Goal: Contribute content: Contribute content

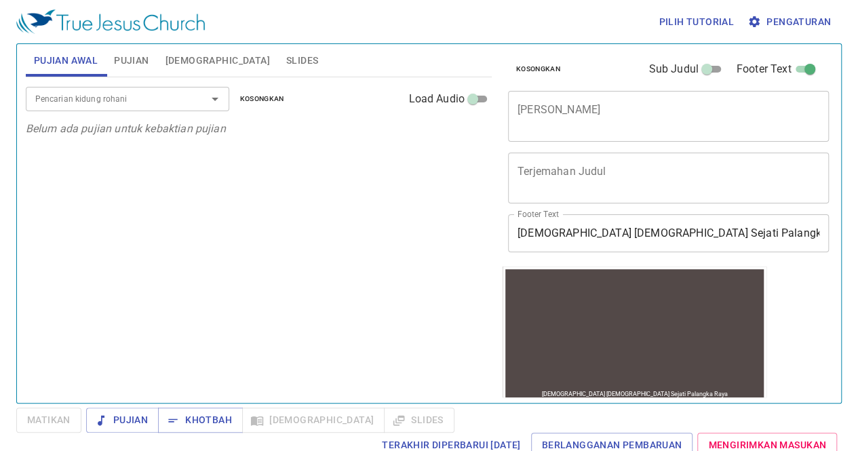
click at [286, 64] on span "Slides" at bounding box center [302, 60] width 32 height 17
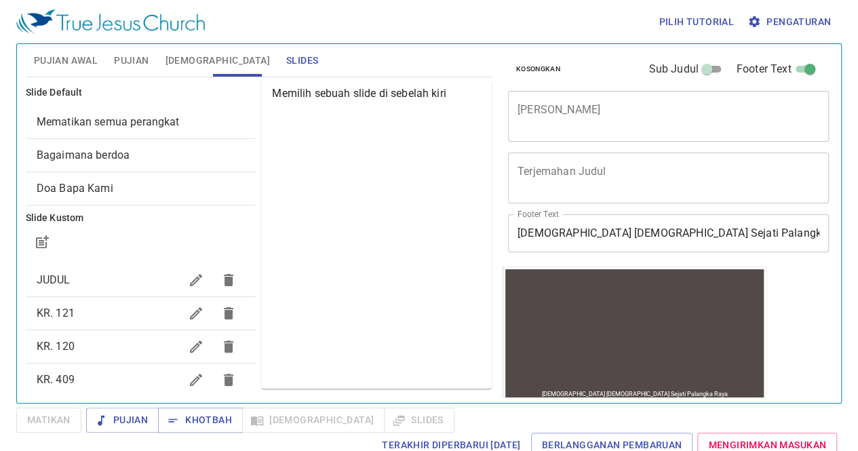
scroll to position [118, 0]
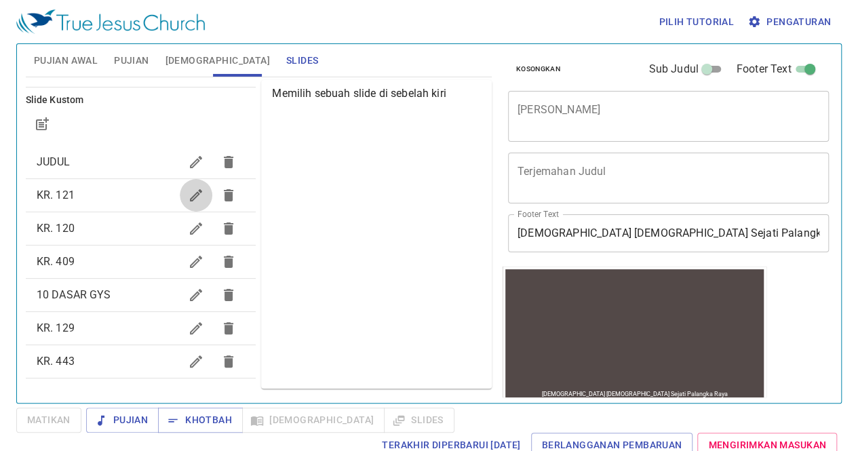
click at [190, 199] on icon "button" at bounding box center [196, 195] width 12 height 12
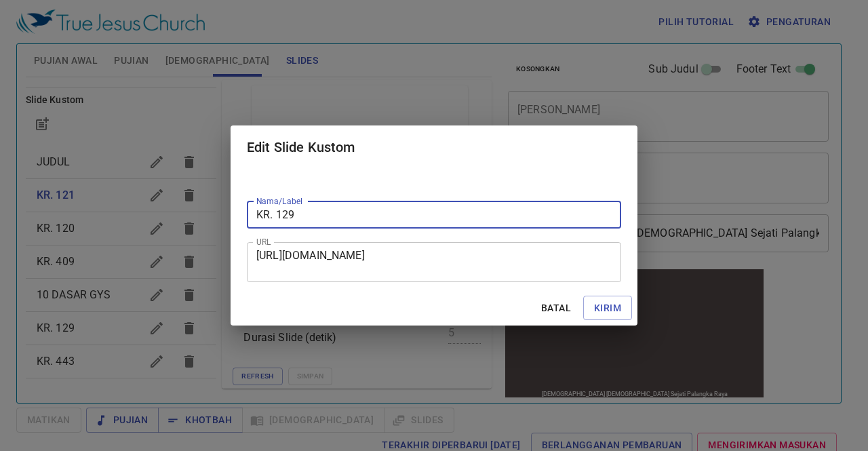
type input "KR. 129"
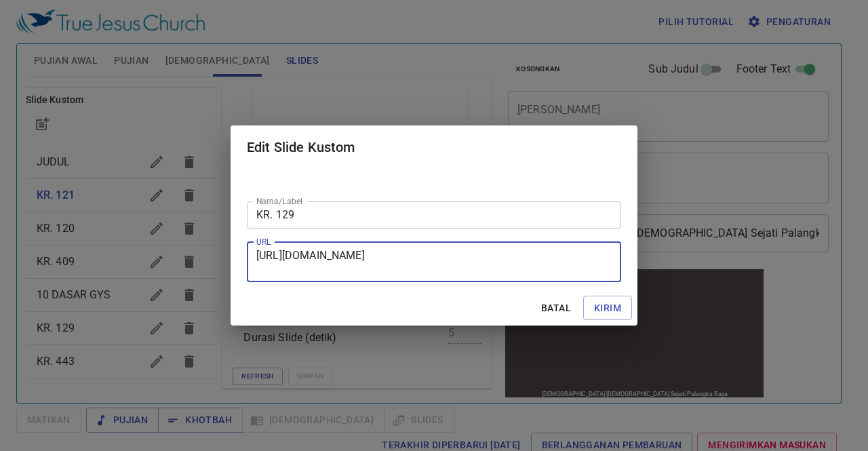
drag, startPoint x: 257, startPoint y: 252, endPoint x: 465, endPoint y: 273, distance: 209.3
click at [465, 273] on textarea "[URL][DOMAIN_NAME]" at bounding box center [433, 262] width 355 height 26
paste textarea "[URL][DOMAIN_NAME]"
type textarea "[URL][DOMAIN_NAME]"
click at [606, 301] on span "Kirim" at bounding box center [607, 308] width 27 height 17
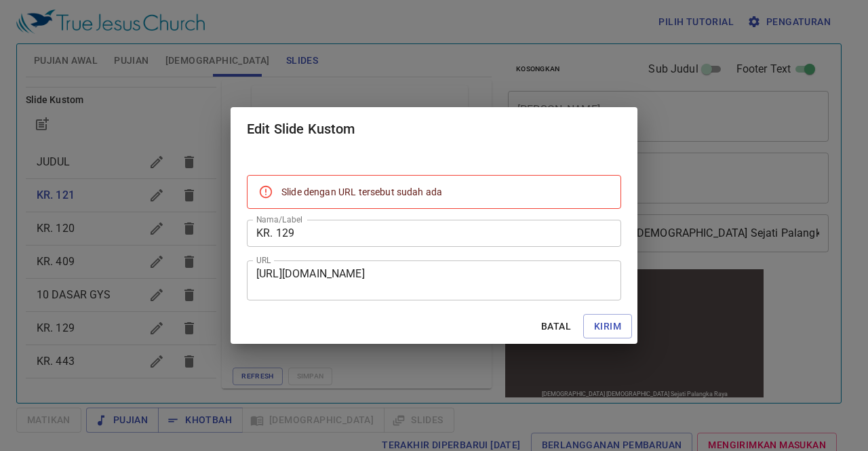
click at [251, 278] on div "https://docs.google.com/presentation/d/1kDiYi8T5LunZXF7uDthPhmoyt3YclQtZ/edit?s…" at bounding box center [434, 281] width 374 height 40
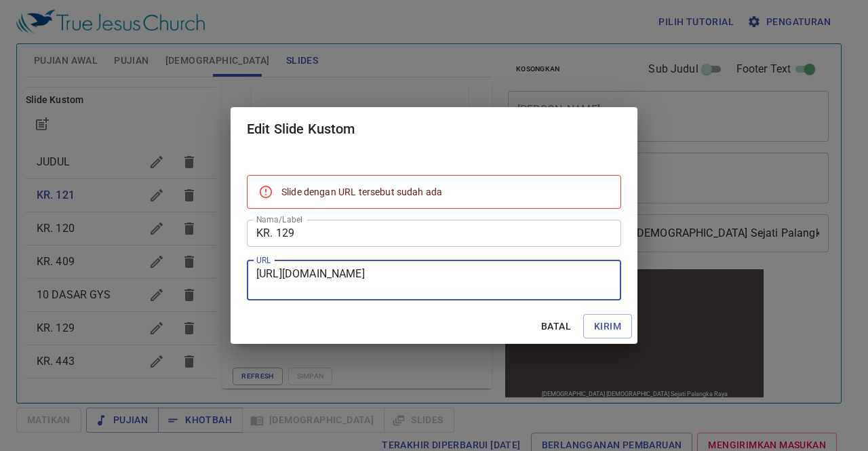
drag, startPoint x: 257, startPoint y: 271, endPoint x: 579, endPoint y: 295, distance: 322.4
click at [579, 295] on div "https://docs.google.com/presentation/d/1kDiYi8T5LunZXF7uDthPhmoyt3YclQtZ/edit?s…" at bounding box center [434, 281] width 374 height 40
paste textarea "[URL][DOMAIN_NAME]"
type textarea "[URL][DOMAIN_NAME]"
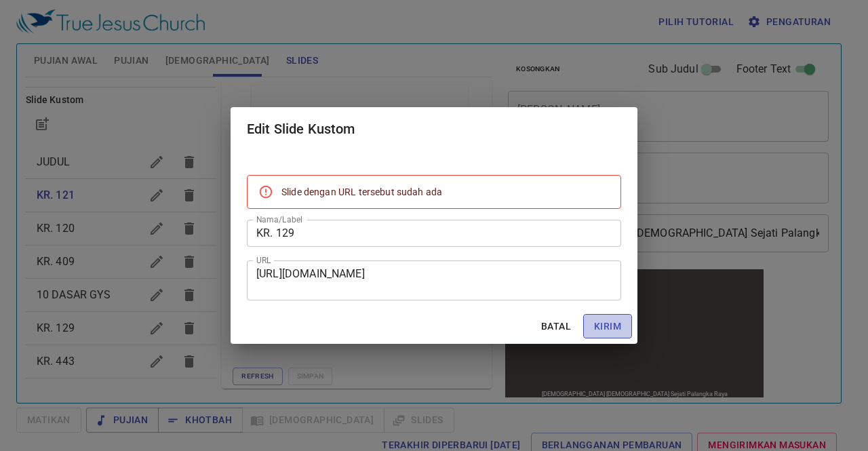
click at [596, 331] on span "Kirim" at bounding box center [607, 326] width 27 height 17
click at [560, 326] on span "Batal" at bounding box center [556, 326] width 33 height 17
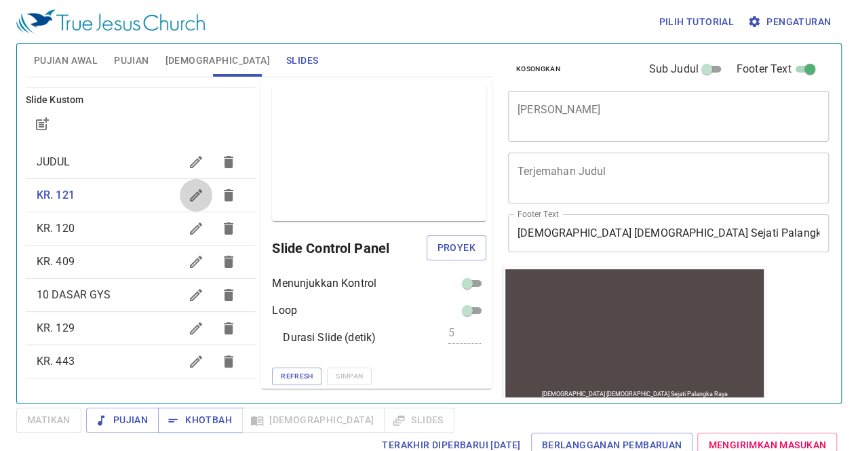
click at [190, 195] on icon "button" at bounding box center [196, 195] width 12 height 12
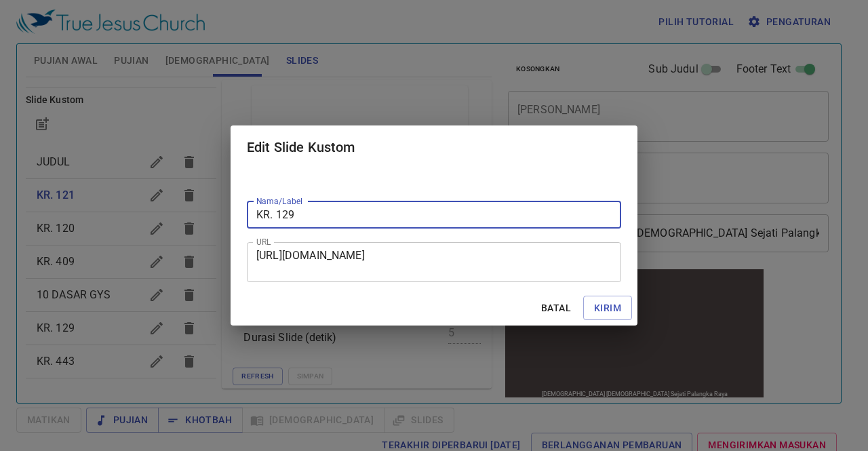
type input "KR. 129"
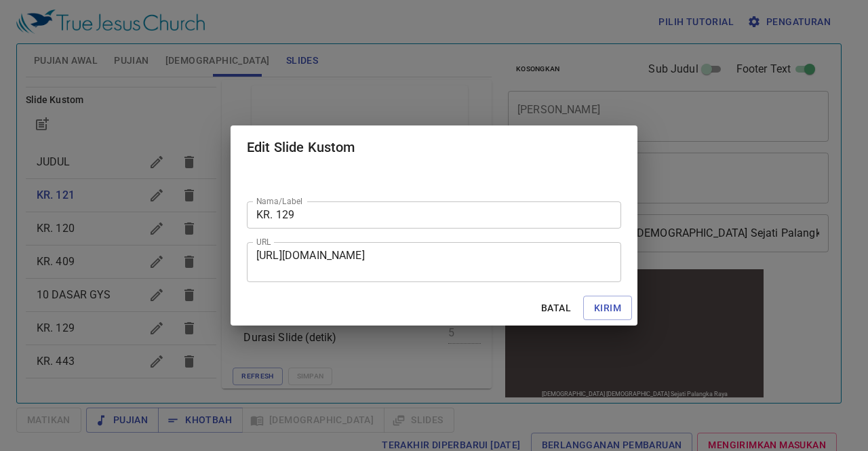
click at [261, 252] on div "https://docs.google.com/presentation/d/1TipsYcJpJY97Krjj3xfIwxBGk-PMJbx6/edit?s…" at bounding box center [434, 262] width 374 height 40
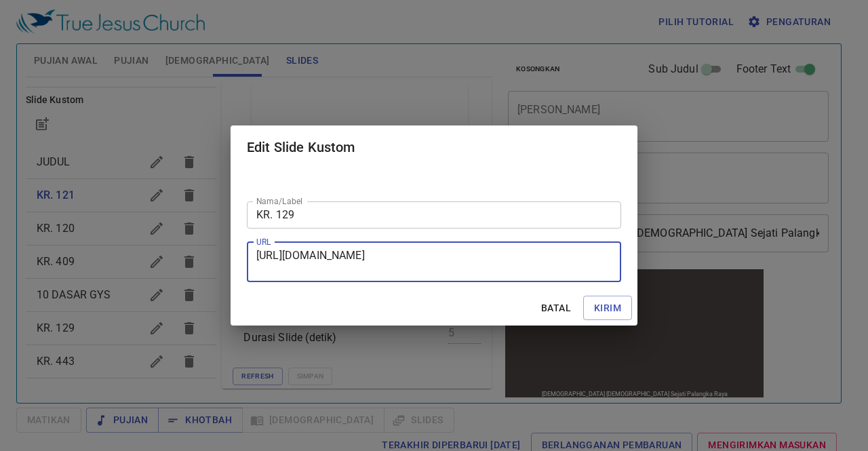
drag, startPoint x: 261, startPoint y: 252, endPoint x: 470, endPoint y: 267, distance: 210.2
click at [470, 267] on textarea "[URL][DOMAIN_NAME]" at bounding box center [433, 262] width 355 height 26
type textarea "h"
paste textarea "[URL][DOMAIN_NAME]"
type textarea "[URL][DOMAIN_NAME]"
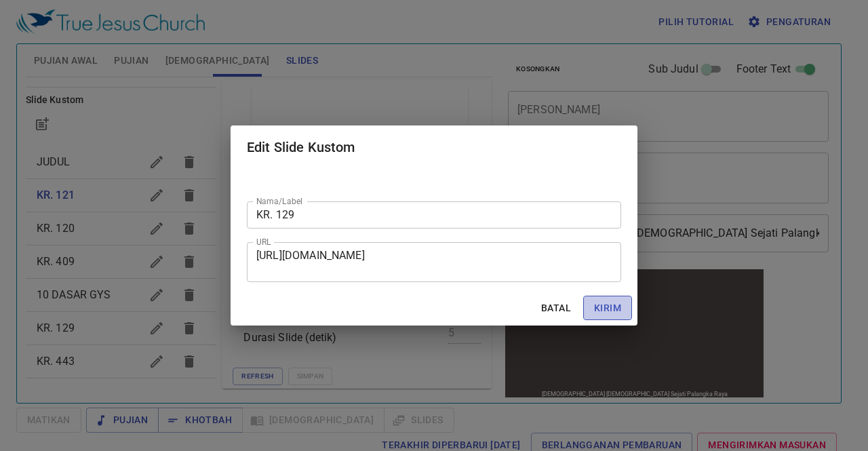
click at [596, 303] on span "Kirim" at bounding box center [607, 308] width 27 height 17
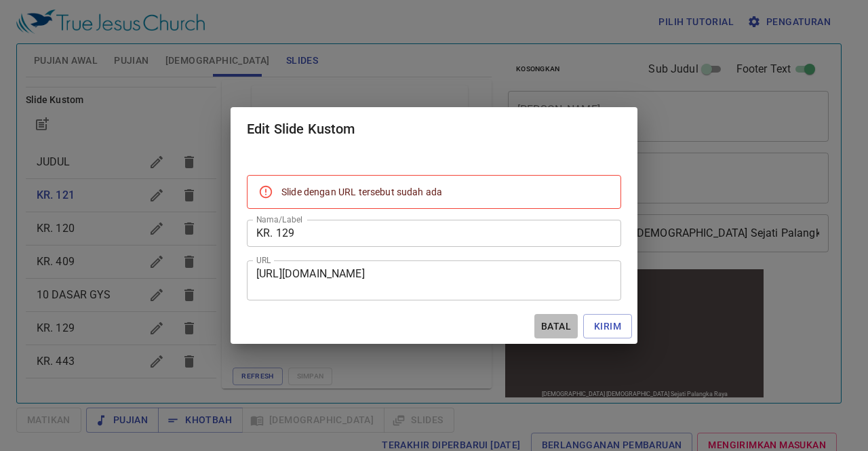
click at [558, 333] on span "Batal" at bounding box center [556, 326] width 33 height 17
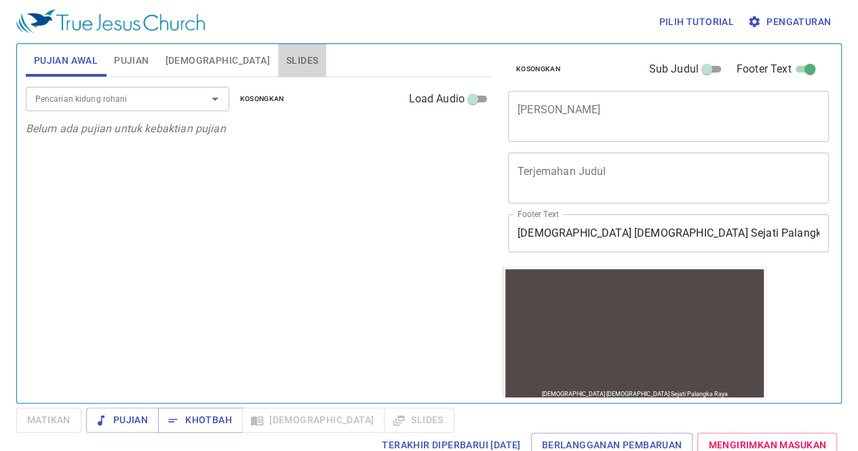
click at [286, 63] on span "Slides" at bounding box center [302, 60] width 32 height 17
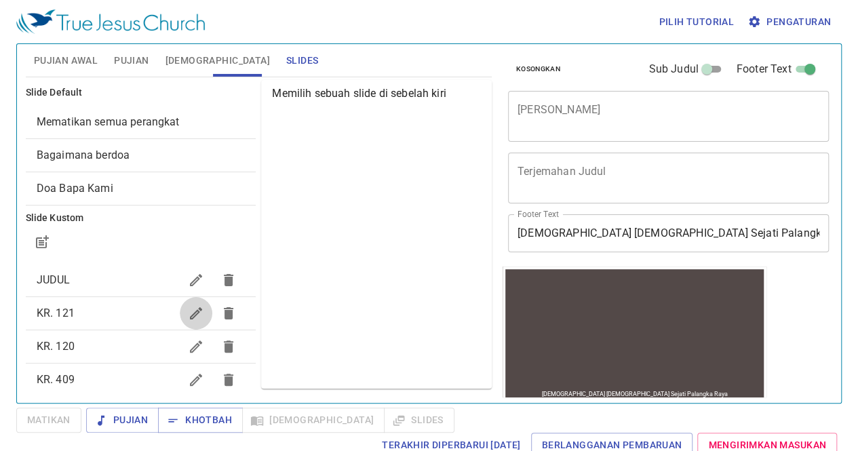
click at [190, 313] on icon "button" at bounding box center [196, 313] width 12 height 12
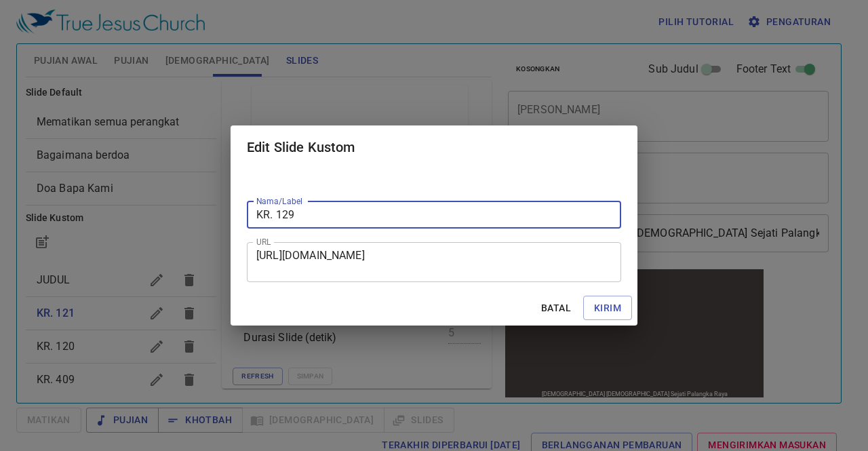
type input "KR. 129"
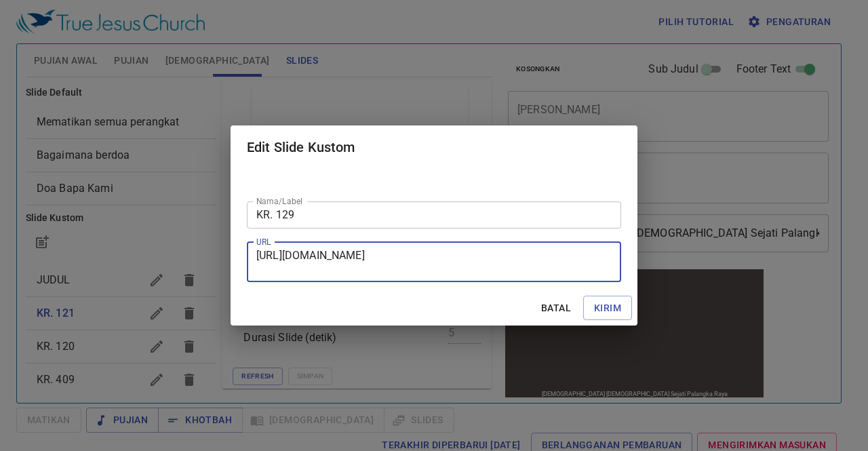
drag, startPoint x: 257, startPoint y: 250, endPoint x: 474, endPoint y: 274, distance: 217.7
click at [474, 274] on textarea "[URL][DOMAIN_NAME]" at bounding box center [433, 262] width 355 height 26
paste textarea "[URL][DOMAIN_NAME]"
type textarea "[URL][DOMAIN_NAME]"
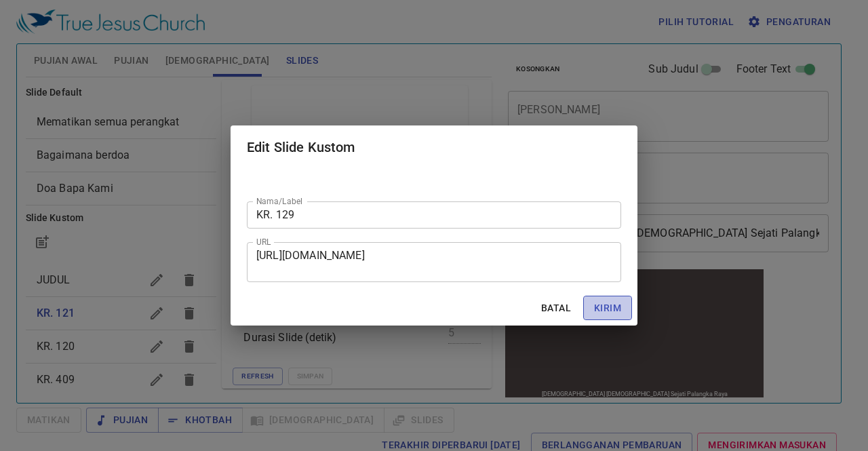
click at [620, 309] on span "Kirim" at bounding box center [607, 308] width 27 height 17
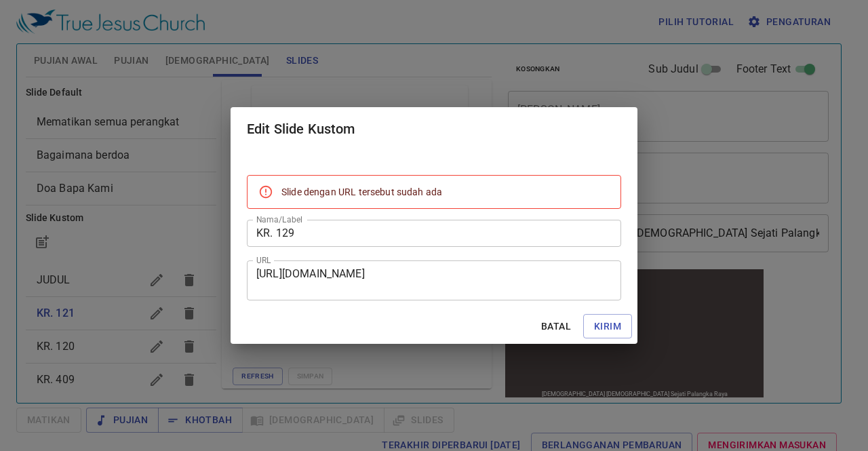
click at [98, 348] on div "Edit Slide Kustom Slide dengan URL tersebut sudah ada Nama/Label KR. 129 Nama/L…" at bounding box center [434, 225] width 868 height 451
click at [549, 331] on span "Batal" at bounding box center [556, 326] width 33 height 17
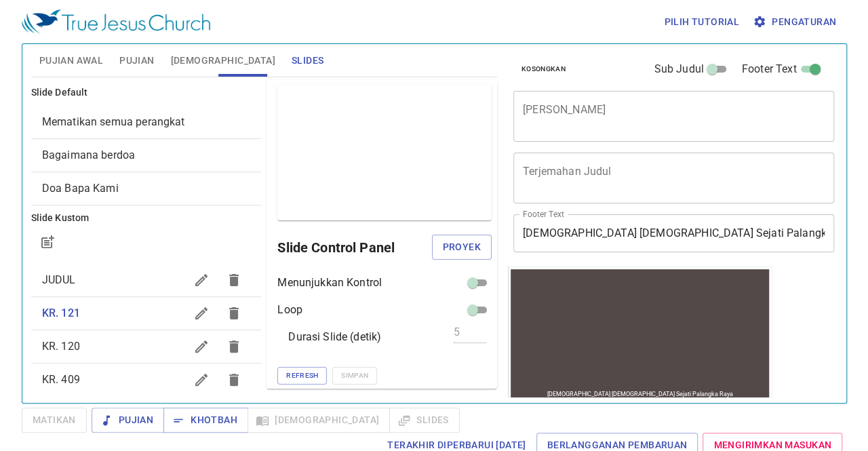
scroll to position [118, 0]
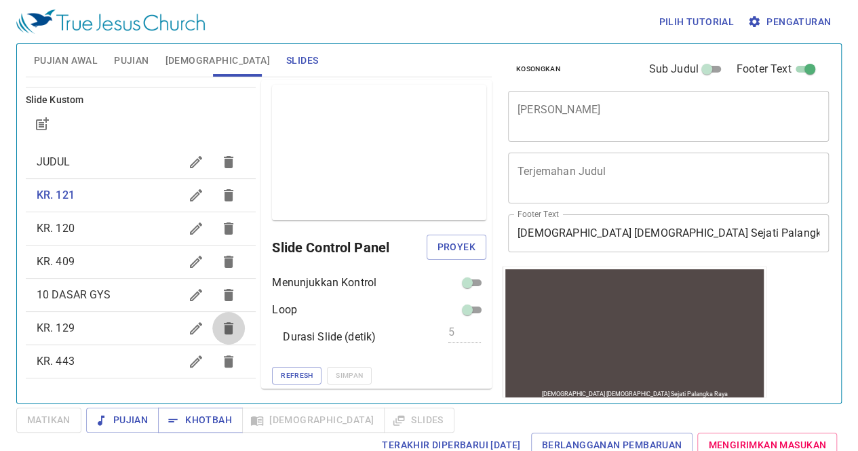
click at [212, 332] on button "button" at bounding box center [228, 328] width 33 height 33
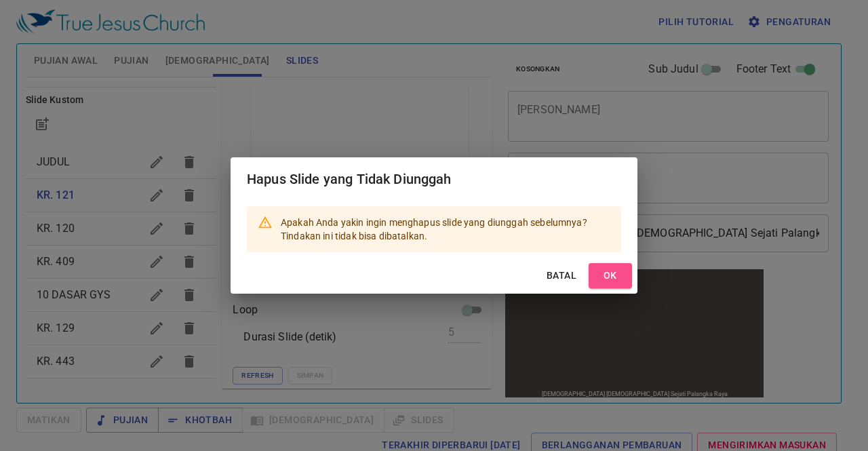
click at [607, 275] on span "OK" at bounding box center [611, 275] width 22 height 17
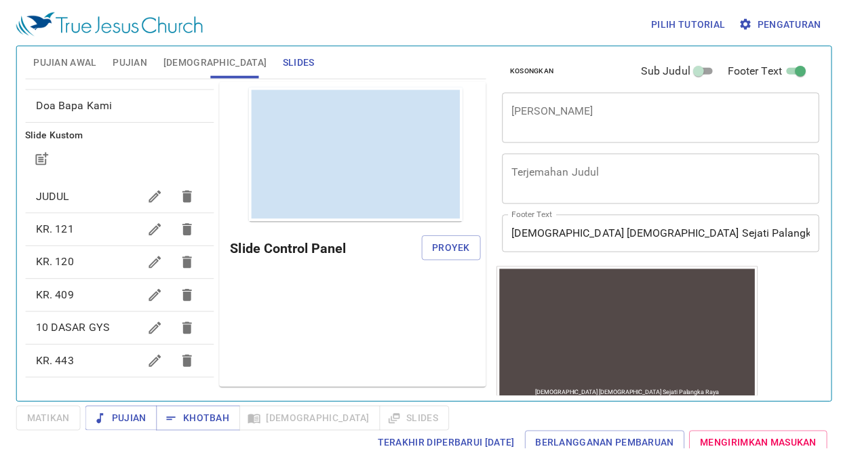
scroll to position [0, 0]
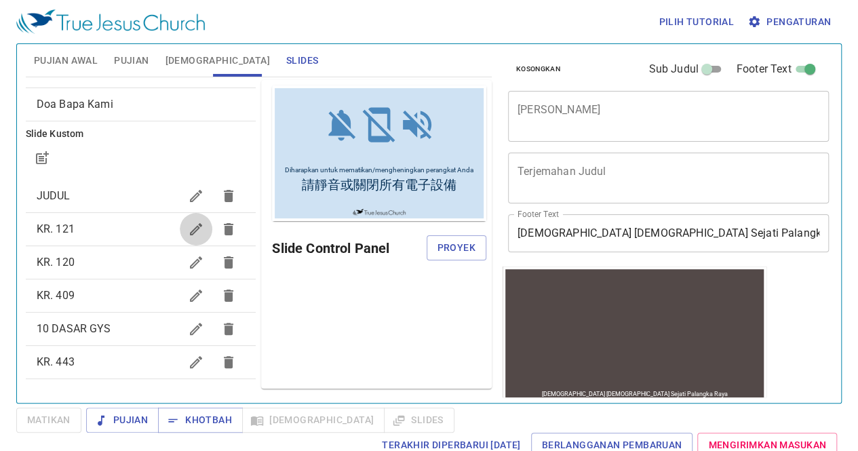
click at [180, 237] on button "button" at bounding box center [196, 229] width 33 height 33
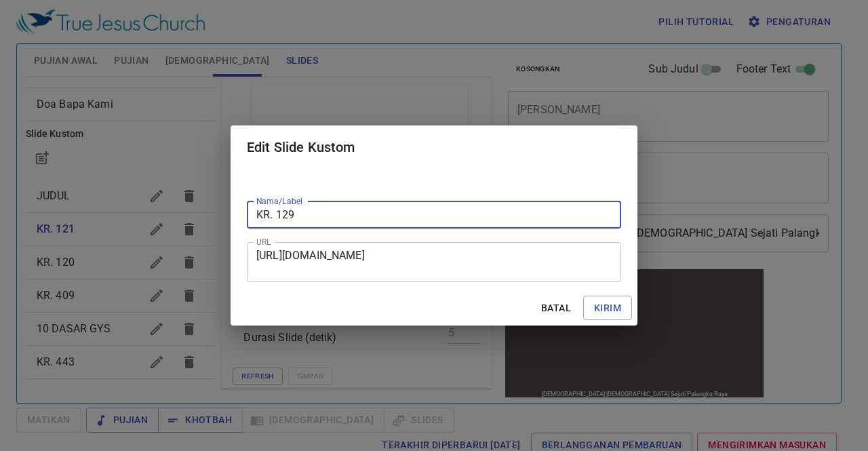
type input "KR. 129"
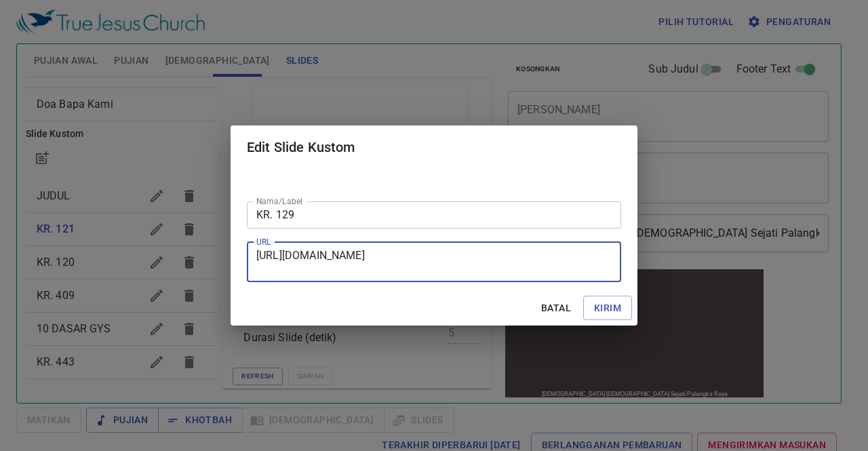
drag, startPoint x: 256, startPoint y: 253, endPoint x: 459, endPoint y: 271, distance: 203.7
click at [459, 271] on textarea "[URL][DOMAIN_NAME]" at bounding box center [433, 262] width 355 height 26
paste textarea "[URL][DOMAIN_NAME]"
type textarea "[URL][DOMAIN_NAME]"
click at [615, 306] on span "Kirim" at bounding box center [607, 308] width 27 height 17
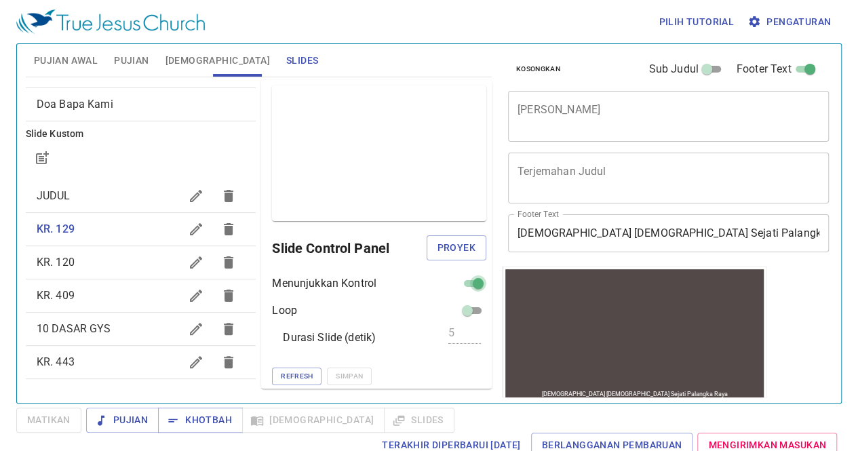
click at [460, 280] on input "checkbox" at bounding box center [478, 286] width 49 height 16
checkbox input "false"
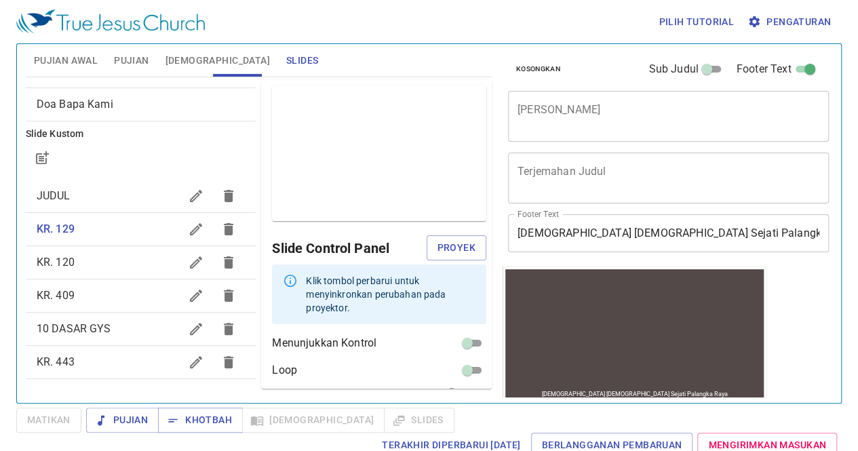
scroll to position [47, 0]
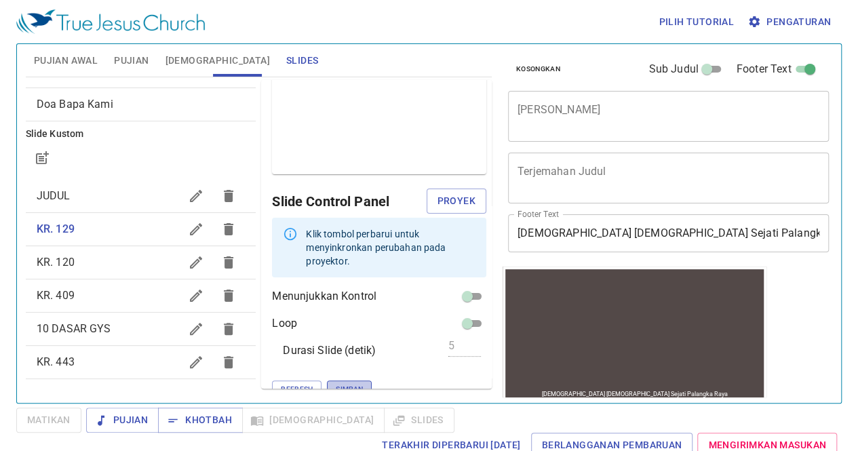
click at [336, 383] on span "Simpan" at bounding box center [349, 389] width 27 height 12
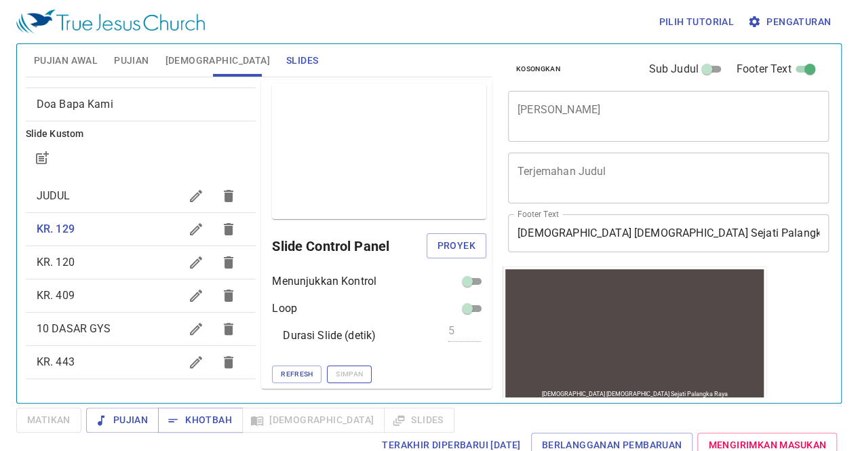
scroll to position [1, 0]
click at [188, 258] on icon "button" at bounding box center [196, 262] width 16 height 16
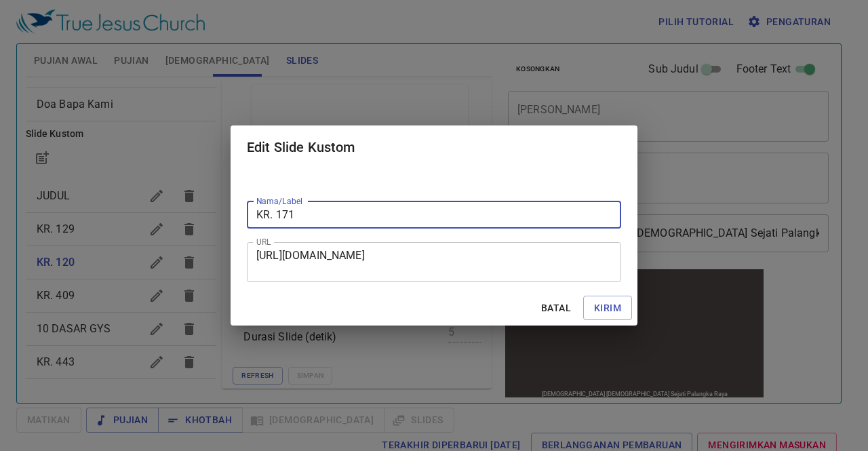
type input "KR. 171"
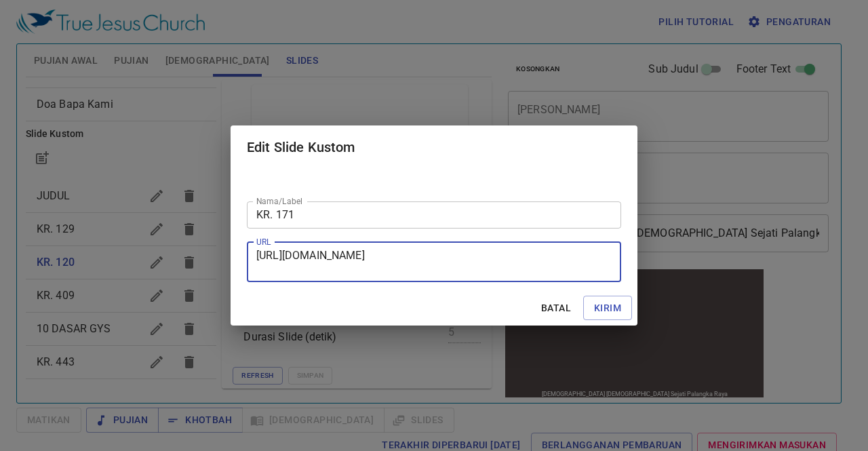
drag, startPoint x: 258, startPoint y: 254, endPoint x: 531, endPoint y: 291, distance: 275.8
click at [531, 291] on form "Nama/Label KR. 171 Nama/Label URL [URL][DOMAIN_NAME] URL Batal Kirim" at bounding box center [434, 247] width 407 height 157
paste textarea "[URL][DOMAIN_NAME]"
type textarea "[URL][DOMAIN_NAME]"
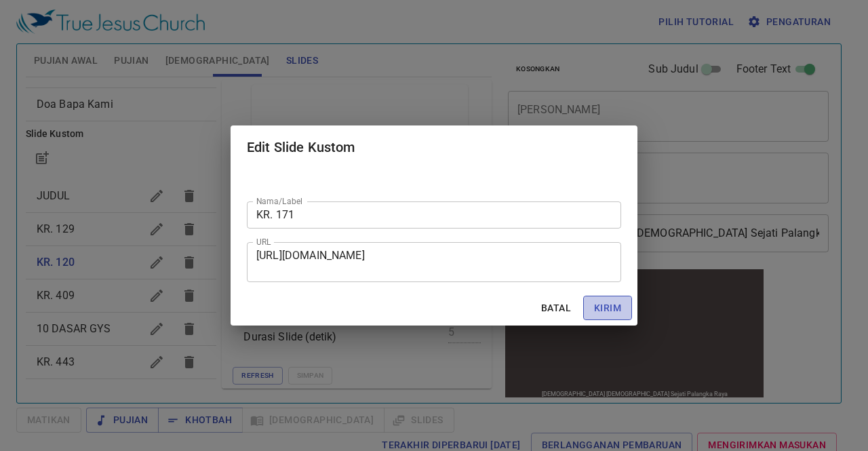
click at [609, 306] on span "Kirim" at bounding box center [607, 308] width 27 height 17
checkbox input "true"
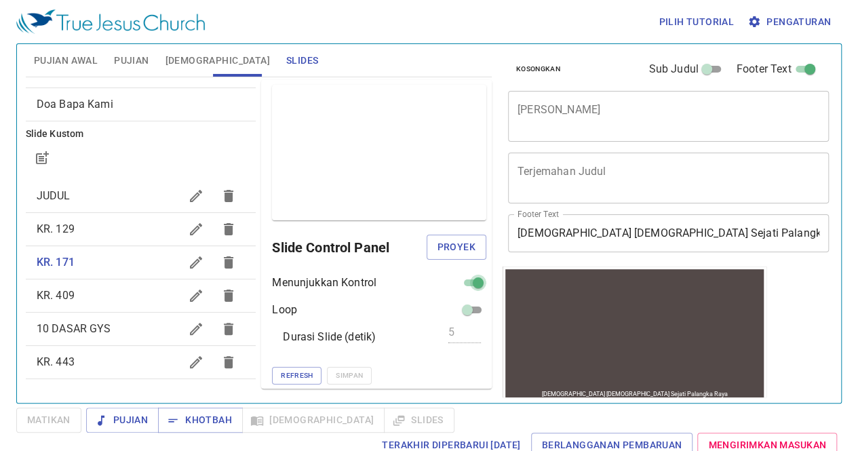
click at [462, 277] on input "checkbox" at bounding box center [478, 285] width 49 height 16
checkbox input "false"
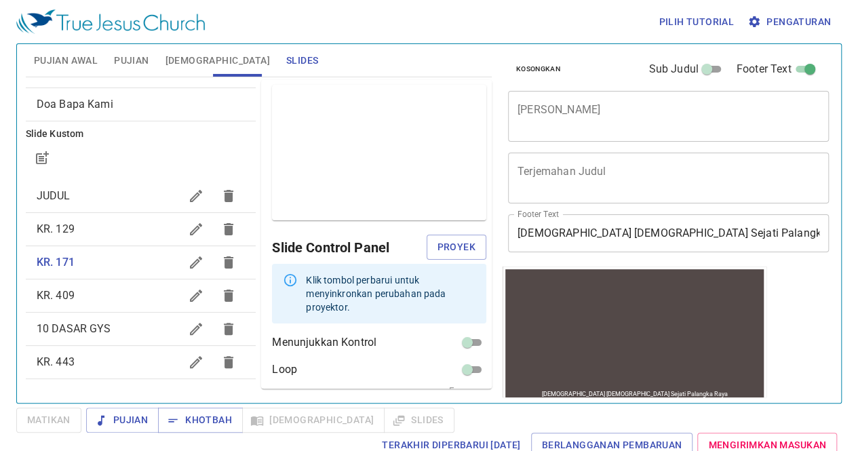
scroll to position [47, 0]
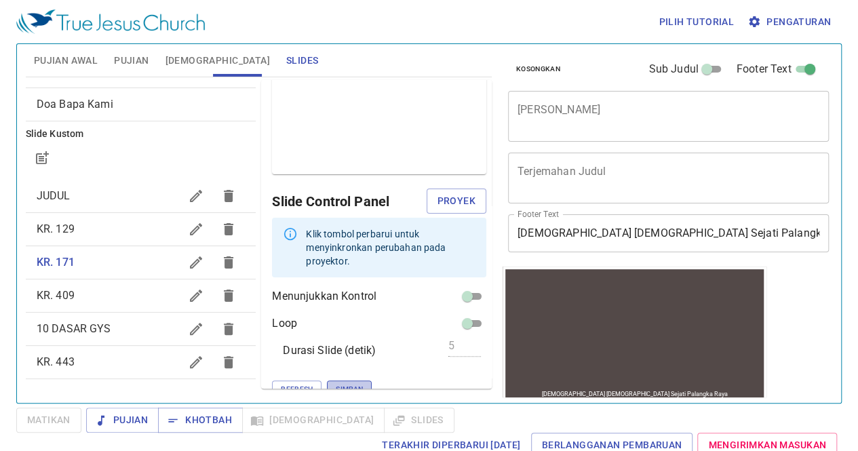
click at [336, 383] on span "Simpan" at bounding box center [349, 389] width 27 height 12
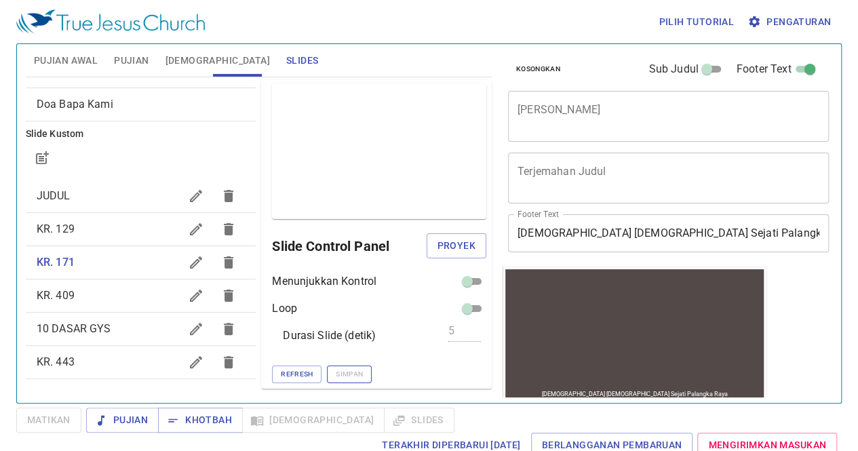
scroll to position [1, 0]
click at [188, 288] on icon "button" at bounding box center [196, 296] width 16 height 16
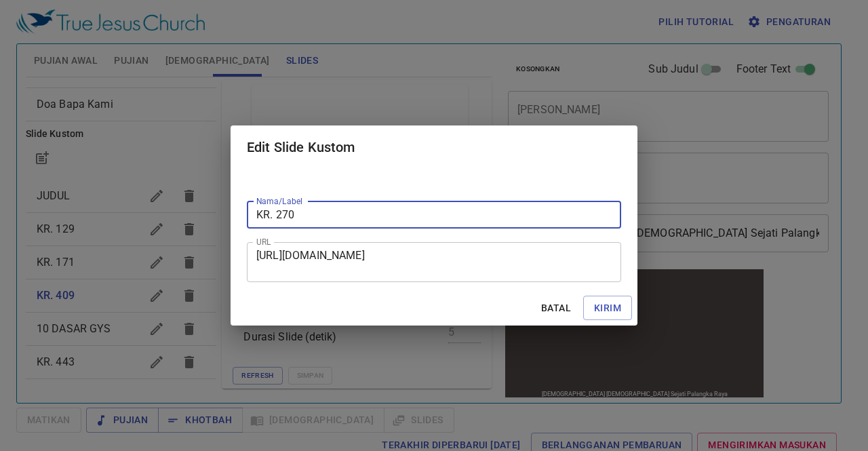
type input "KR. 270"
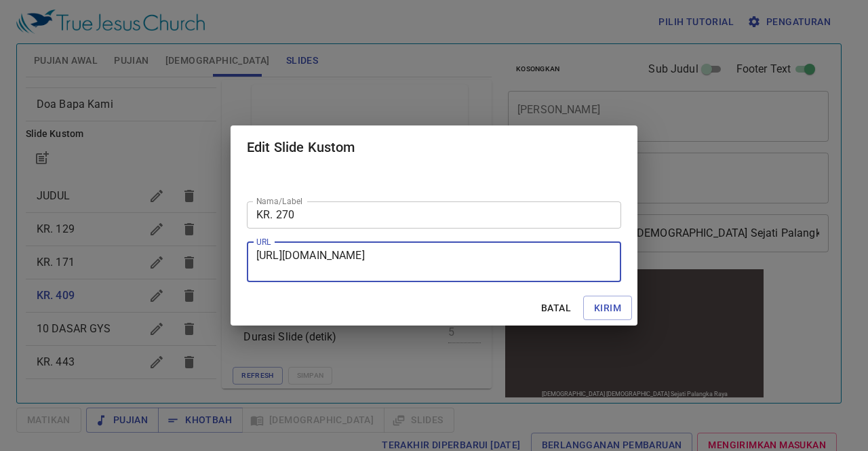
drag, startPoint x: 258, startPoint y: 254, endPoint x: 466, endPoint y: 282, distance: 209.4
click at [466, 282] on div "[URL][DOMAIN_NAME] URL" at bounding box center [434, 262] width 374 height 40
paste textarea "[URL][DOMAIN_NAME]"
type textarea "[URL][DOMAIN_NAME]"
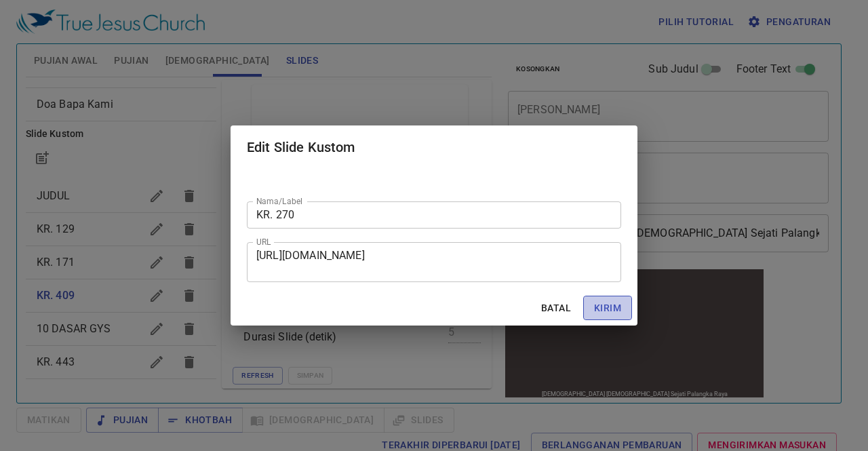
click at [602, 305] on span "Kirim" at bounding box center [607, 308] width 27 height 17
checkbox input "true"
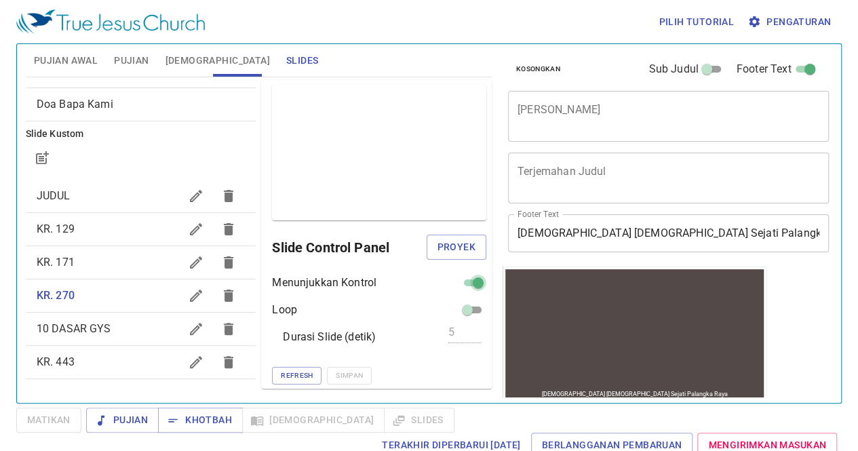
click at [463, 286] on input "checkbox" at bounding box center [478, 285] width 49 height 16
checkbox input "false"
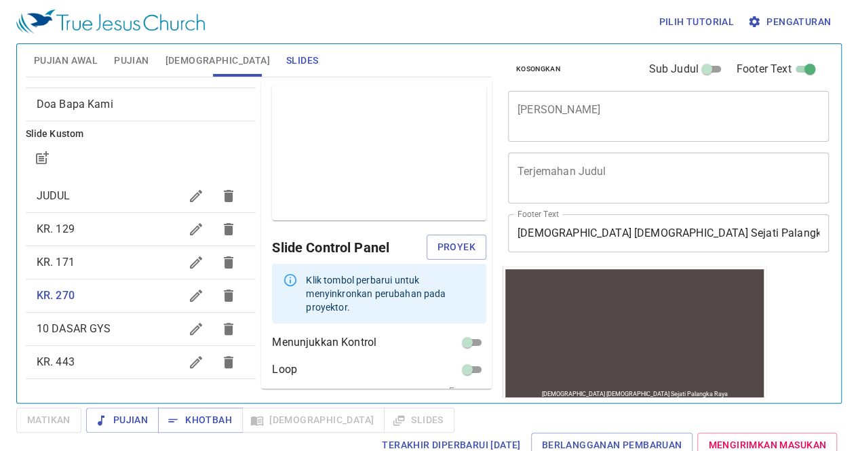
scroll to position [47, 0]
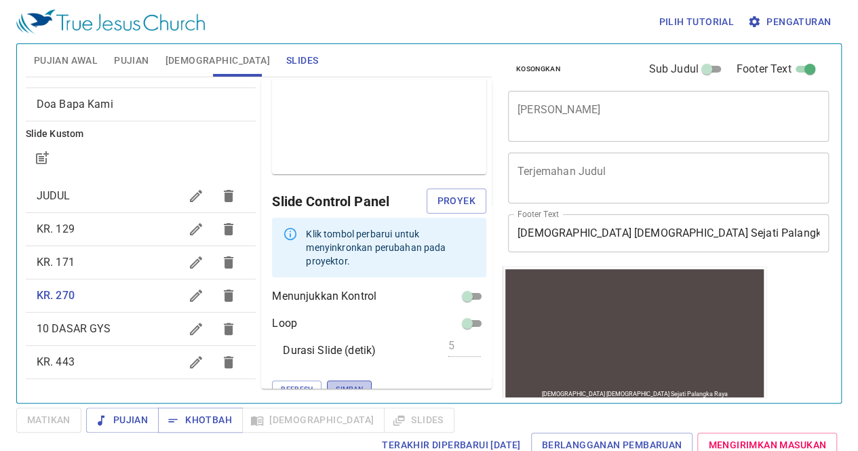
click at [336, 383] on span "Simpan" at bounding box center [349, 389] width 27 height 12
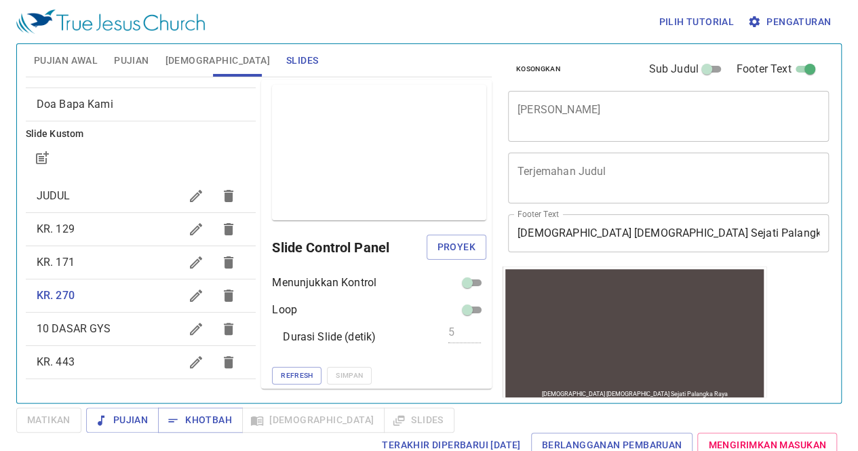
scroll to position [5, 0]
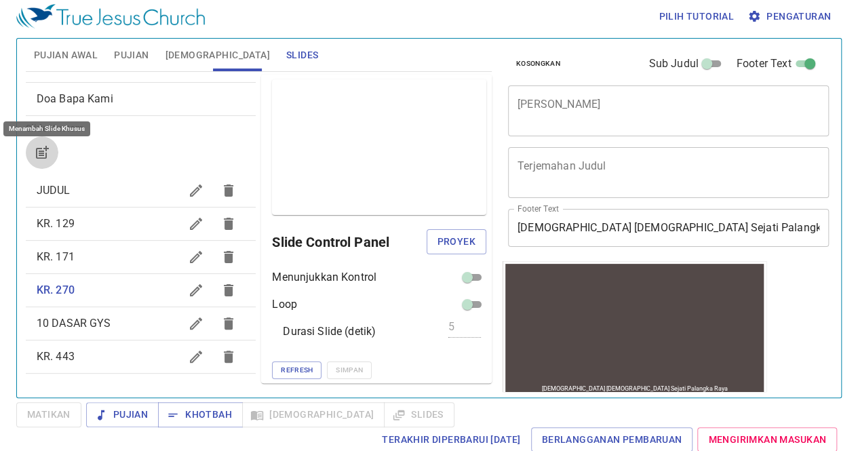
click at [39, 157] on icon "button" at bounding box center [41, 153] width 11 height 11
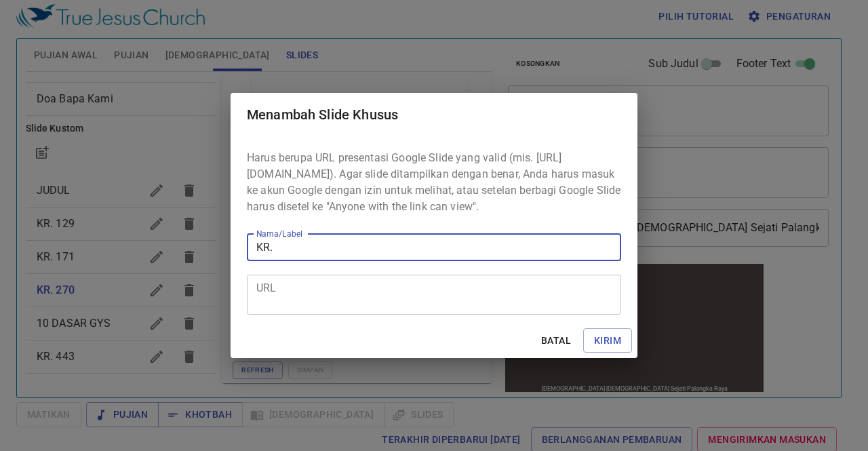
type input "KR."
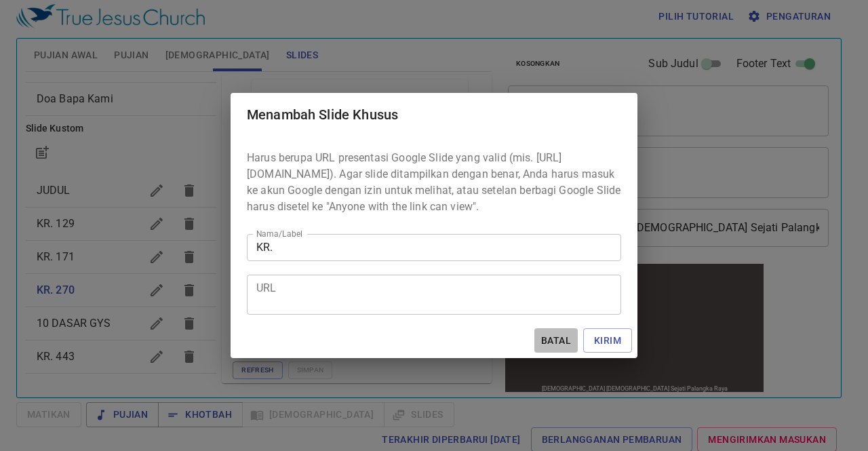
click at [547, 349] on span "Batal" at bounding box center [556, 340] width 33 height 17
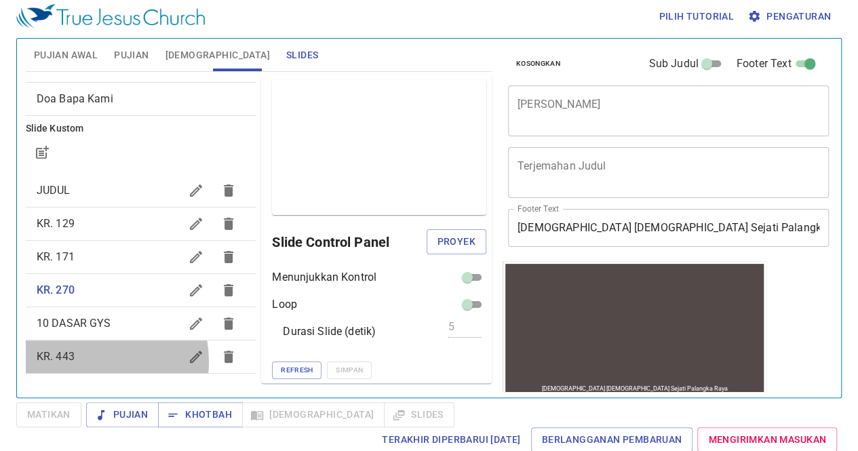
click at [88, 360] on span "KR. 443" at bounding box center [109, 357] width 144 height 16
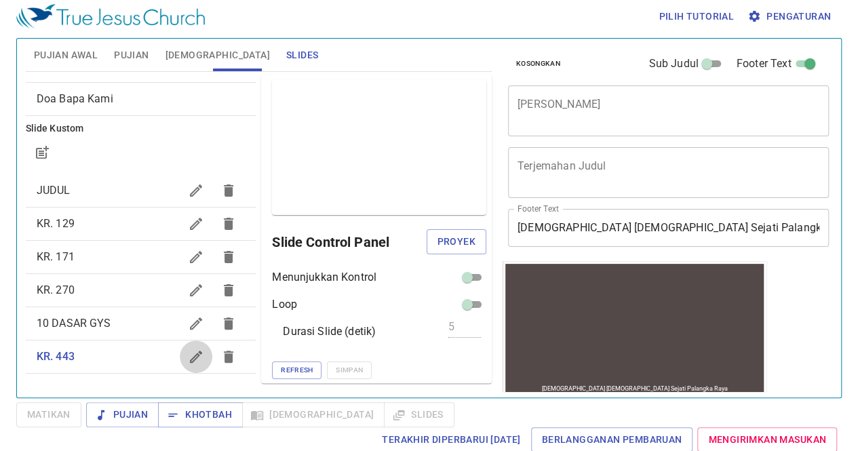
click at [188, 351] on icon "button" at bounding box center [196, 357] width 16 height 16
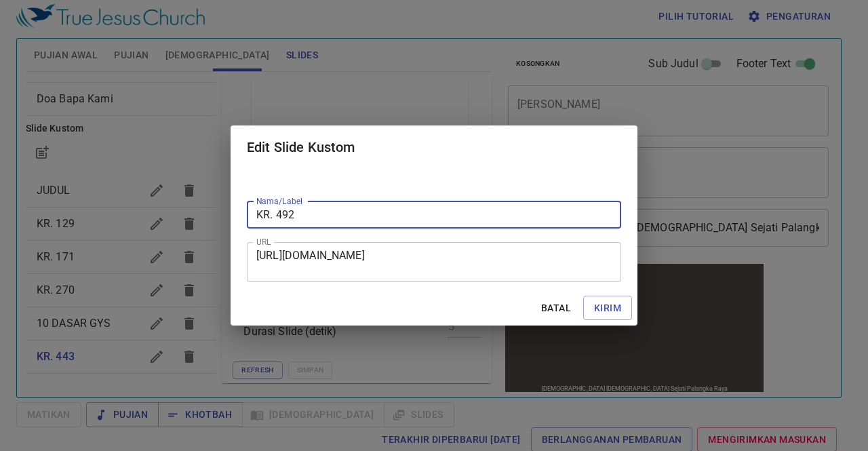
type input "KR. 492"
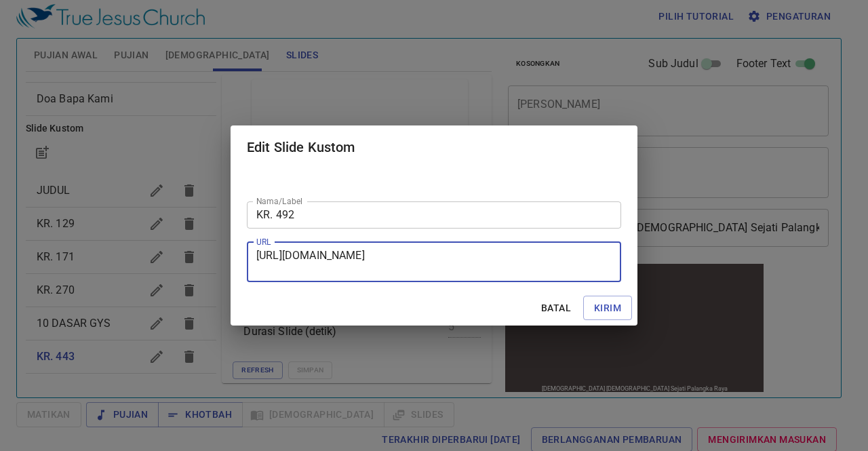
drag, startPoint x: 257, startPoint y: 256, endPoint x: 495, endPoint y: 274, distance: 238.8
click at [495, 274] on textarea "[URL][DOMAIN_NAME]" at bounding box center [433, 262] width 355 height 26
paste textarea "[URL][DOMAIN_NAME]"
type textarea "[URL][DOMAIN_NAME]"
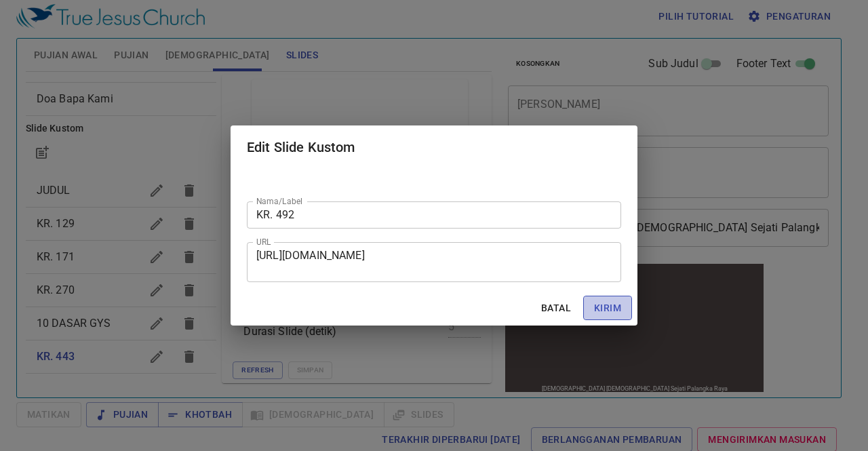
click at [607, 312] on span "Kirim" at bounding box center [607, 308] width 27 height 17
checkbox input "true"
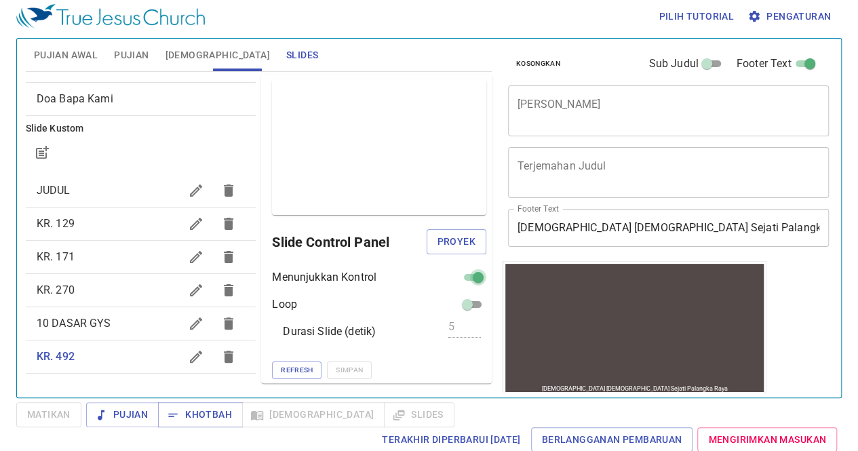
click at [459, 277] on input "checkbox" at bounding box center [478, 280] width 49 height 16
checkbox input "false"
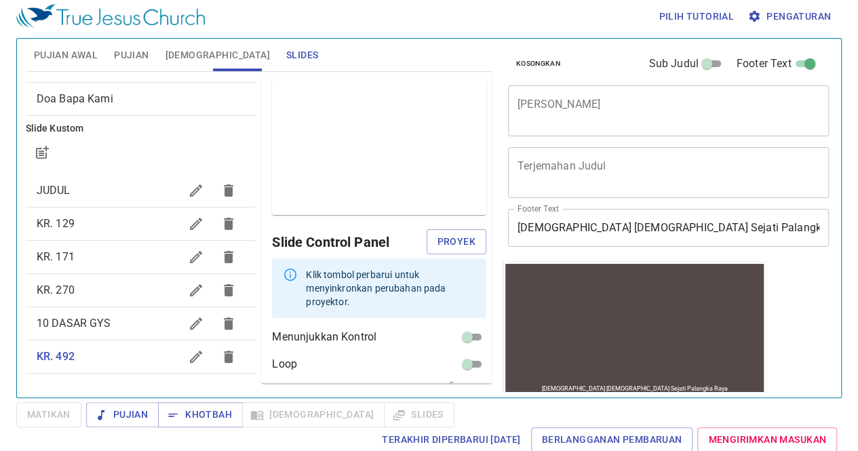
scroll to position [47, 0]
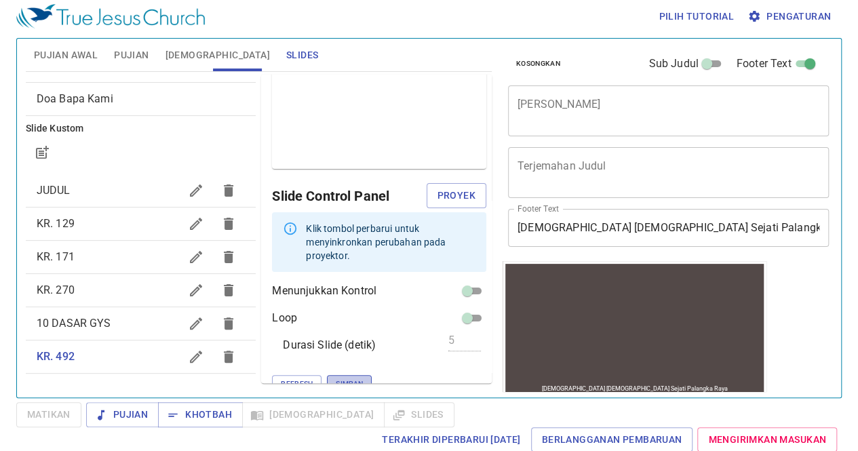
click at [327, 376] on button "Simpan" at bounding box center [349, 384] width 45 height 18
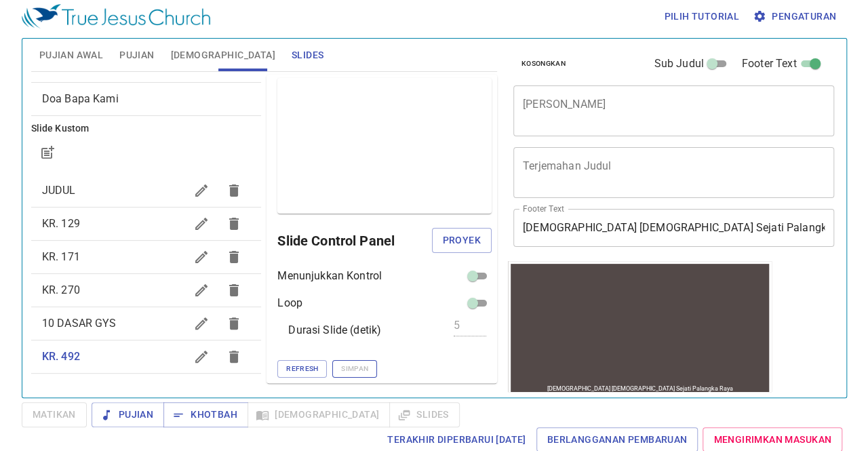
scroll to position [1, 0]
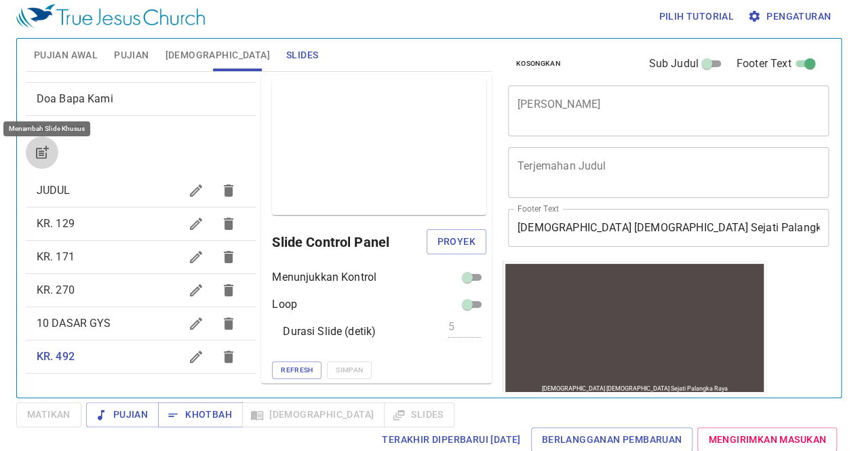
click at [39, 155] on icon "button" at bounding box center [42, 152] width 16 height 16
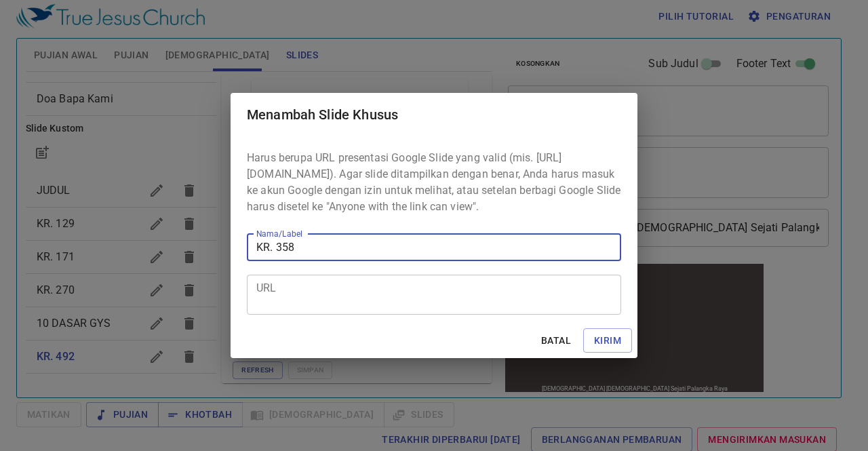
type input "KR. 358"
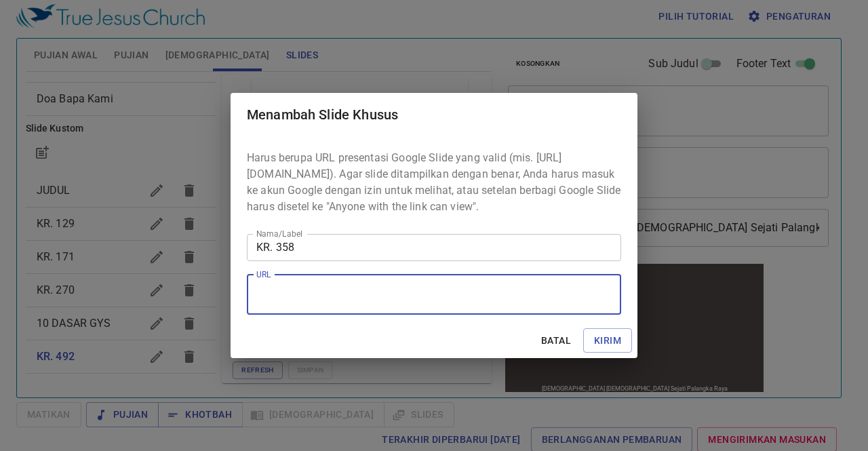
click at [274, 296] on textarea "URL" at bounding box center [433, 295] width 355 height 26
paste textarea "[URL][DOMAIN_NAME]"
type textarea "[URL][DOMAIN_NAME]"
click at [606, 342] on span "Kirim" at bounding box center [607, 340] width 27 height 17
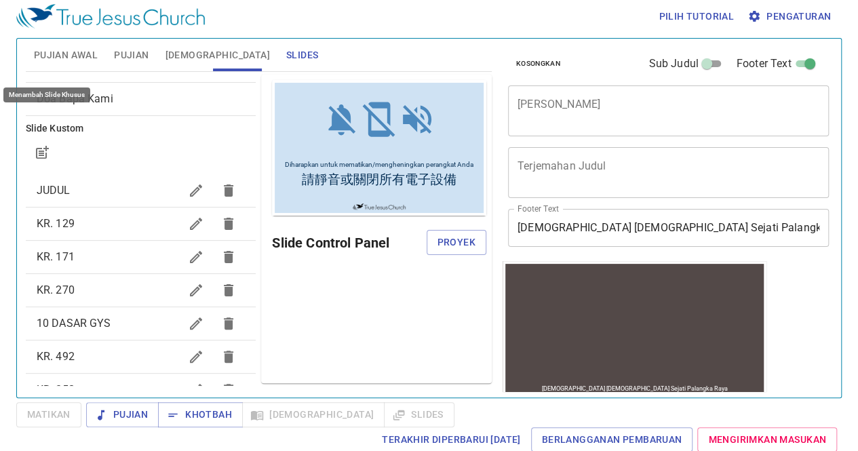
scroll to position [118, 0]
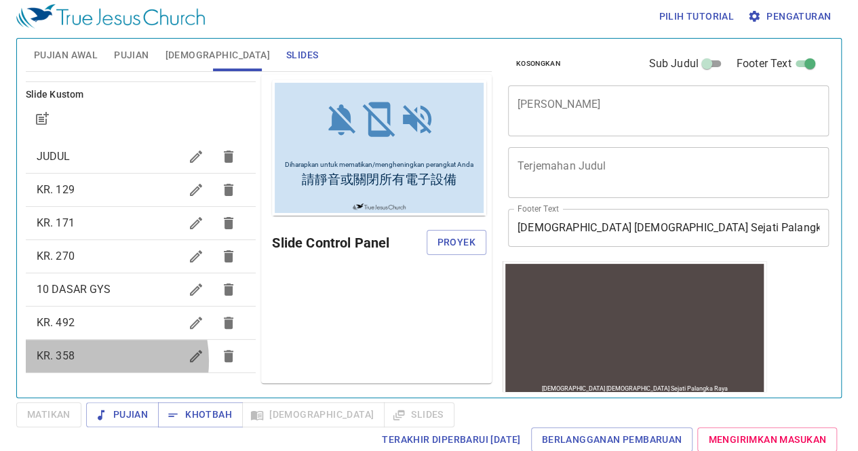
click at [81, 360] on span "KR. 358" at bounding box center [109, 356] width 144 height 16
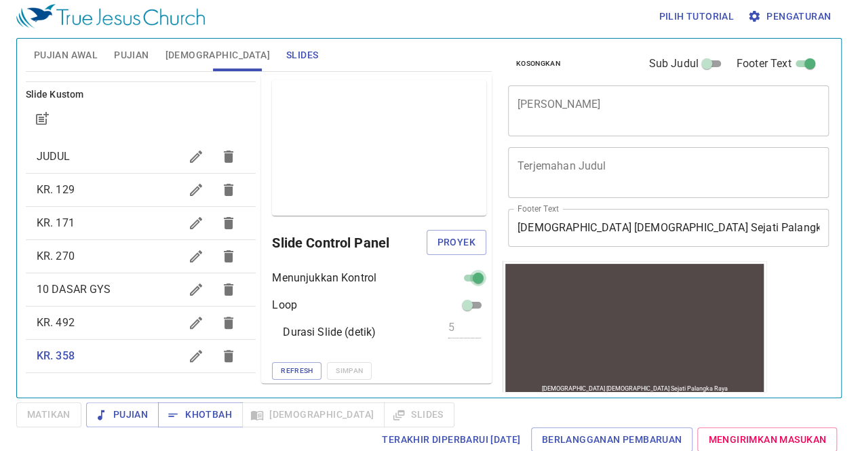
click at [468, 275] on input "checkbox" at bounding box center [478, 281] width 49 height 16
checkbox input "false"
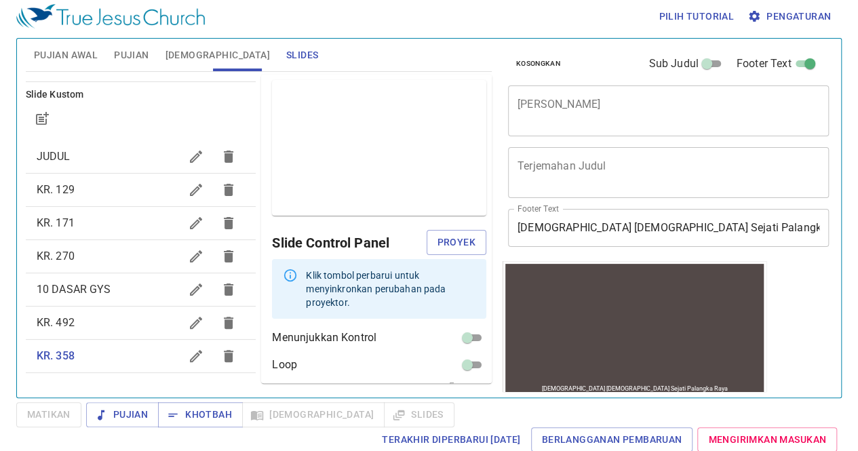
scroll to position [47, 0]
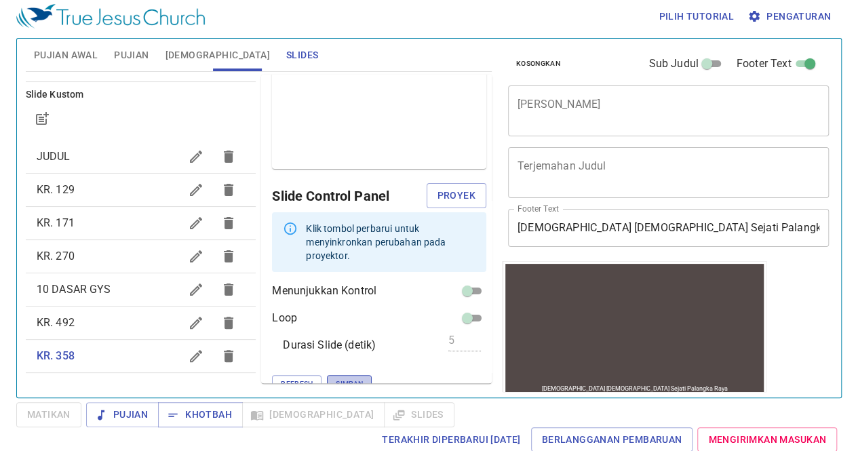
click at [336, 378] on span "Simpan" at bounding box center [349, 384] width 27 height 12
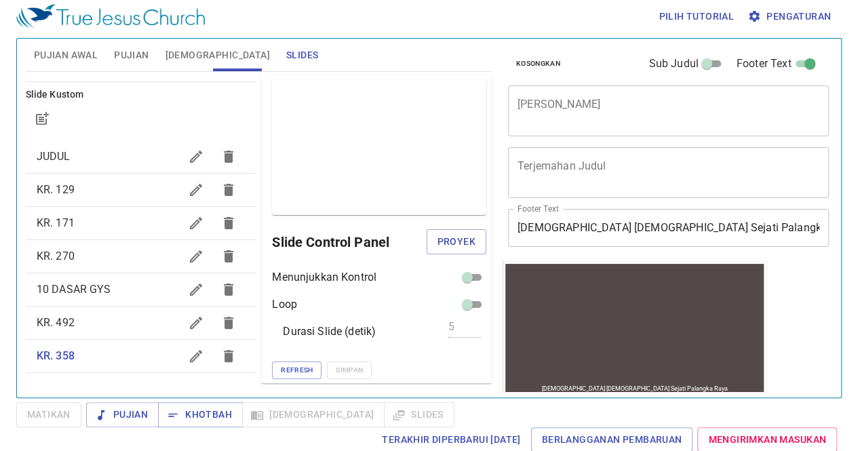
scroll to position [0, 0]
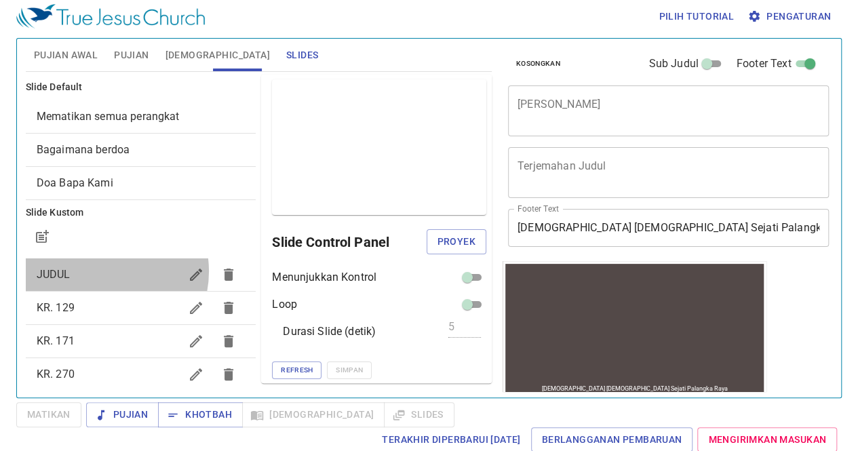
click at [102, 271] on span "JUDUL" at bounding box center [109, 275] width 144 height 16
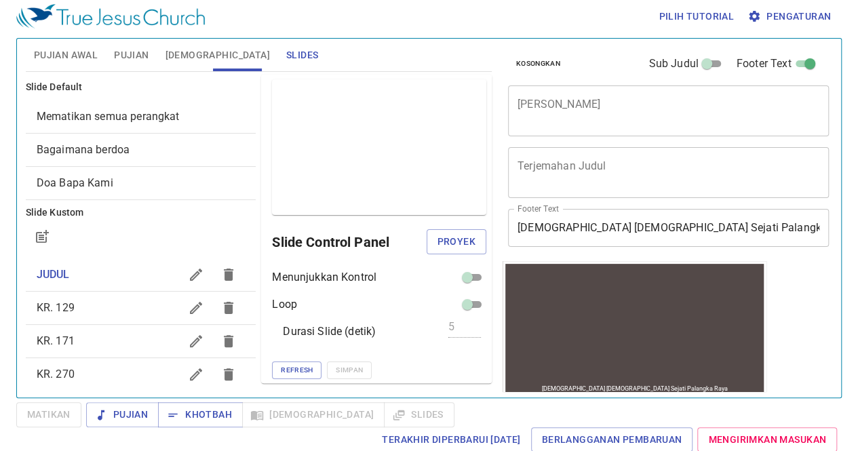
click at [114, 305] on span "KR. 129" at bounding box center [109, 308] width 144 height 16
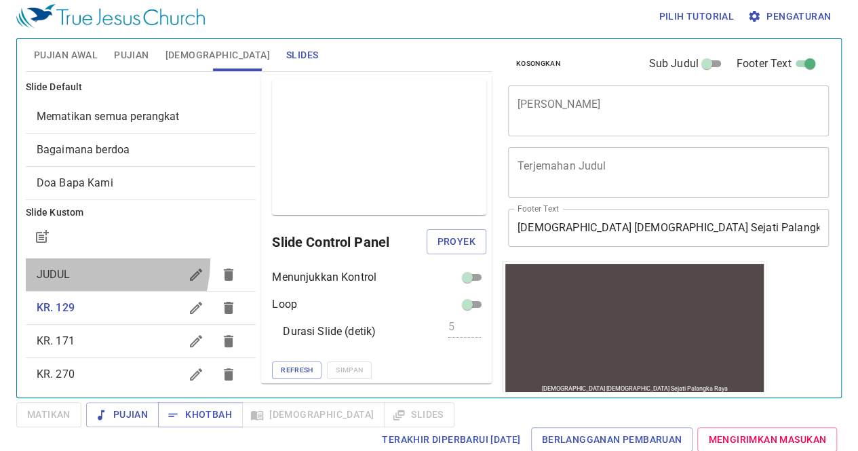
click at [87, 261] on div "JUDUL" at bounding box center [141, 274] width 231 height 33
